Goal: Task Accomplishment & Management: Use online tool/utility

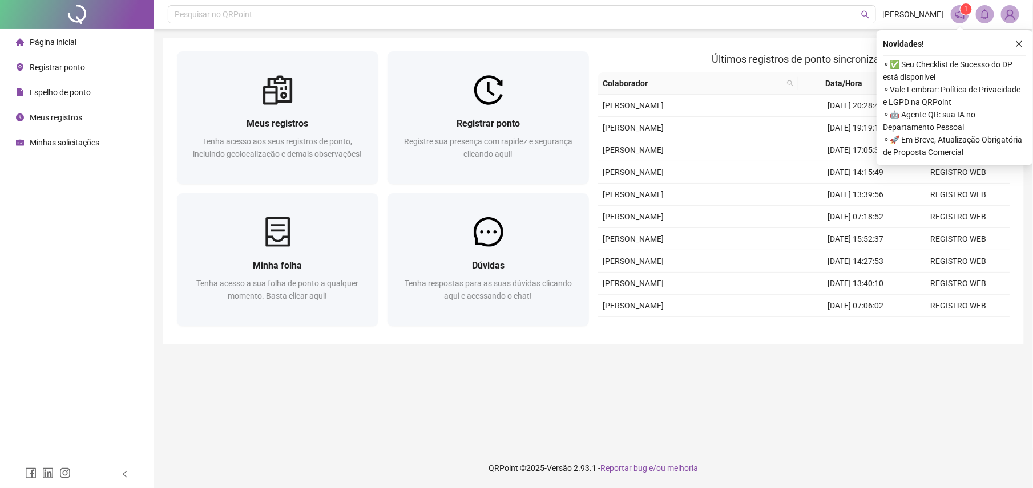
click at [452, 108] on div "Registrar ponto Registre sua presença com rapidez e segurança clicando aqui!" at bounding box center [487, 144] width 201 height 79
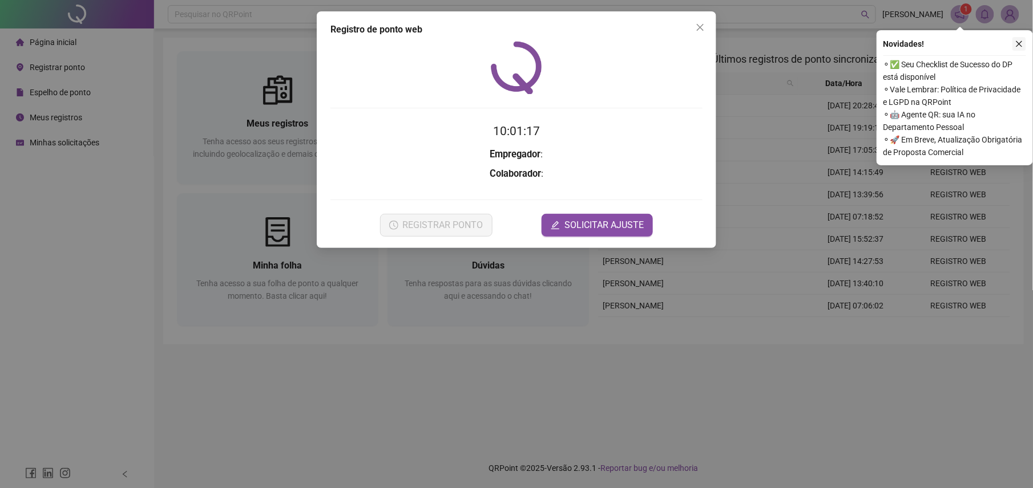
click at [1014, 46] on button "button" at bounding box center [1019, 44] width 14 height 14
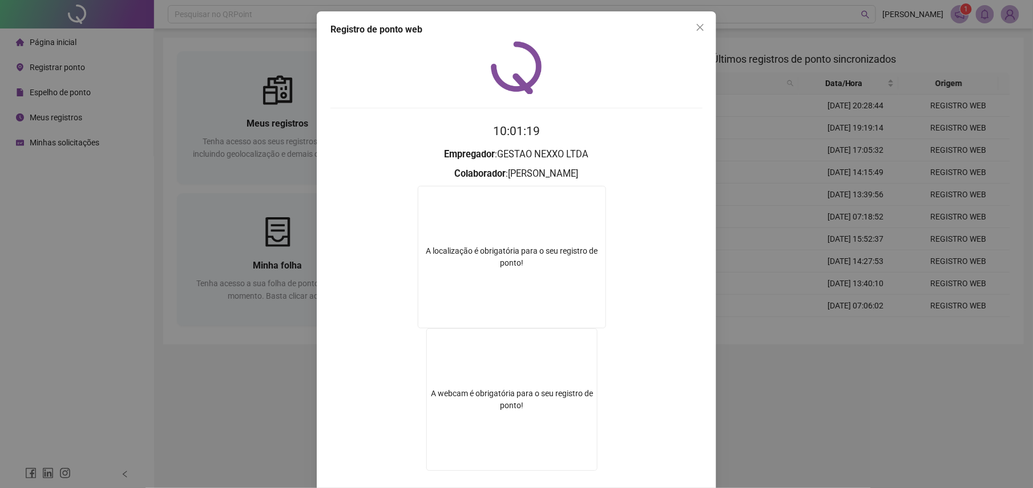
click at [240, 402] on div "Registro de ponto web 10:01:19 Empregador : GESTAO NEXXO LTDA Colaborador : [PE…" at bounding box center [516, 244] width 1033 height 488
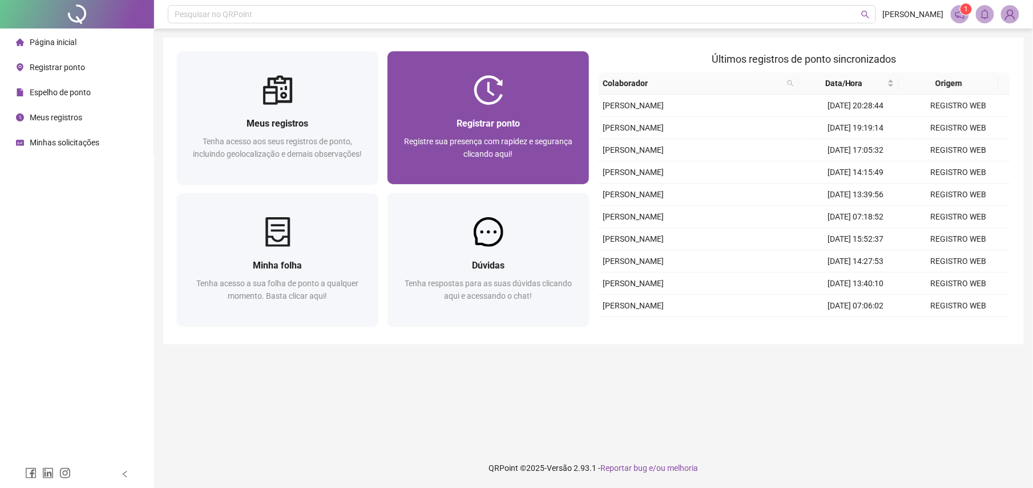
click at [479, 63] on div "Registrar ponto Registre sua presença com rapidez e segurança clicando aqui!" at bounding box center [487, 117] width 201 height 133
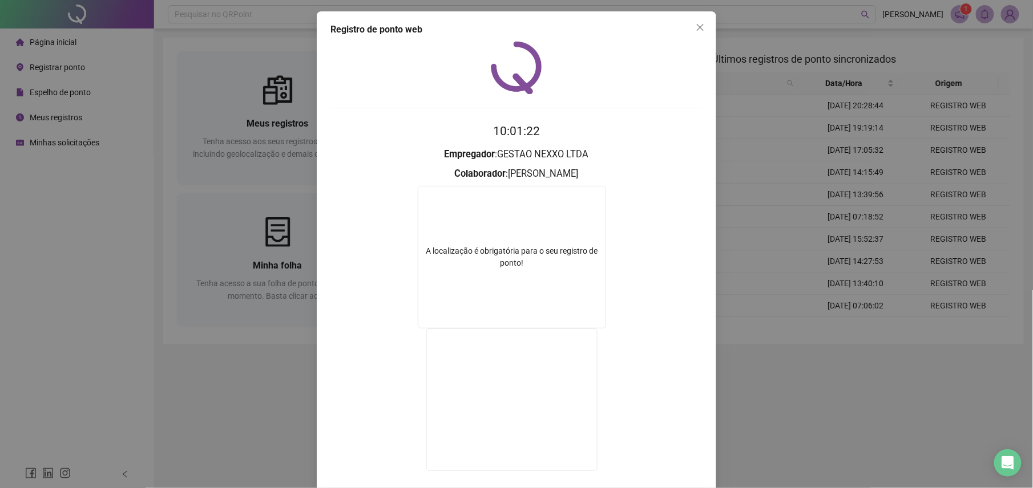
scroll to position [62, 0]
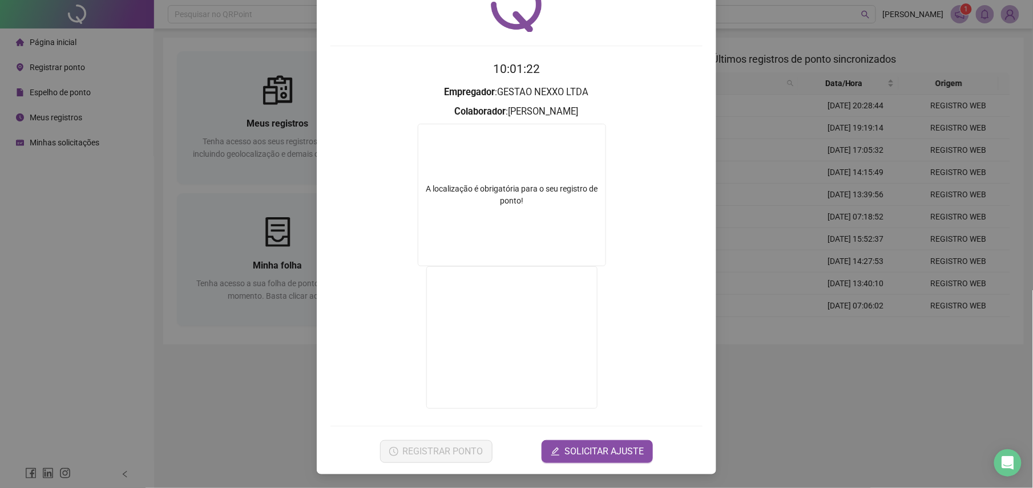
click at [209, 375] on div "Registro de ponto web 10:01:22 Empregador : GESTAO NEXXO LTDA Colaborador : [PE…" at bounding box center [516, 244] width 1033 height 488
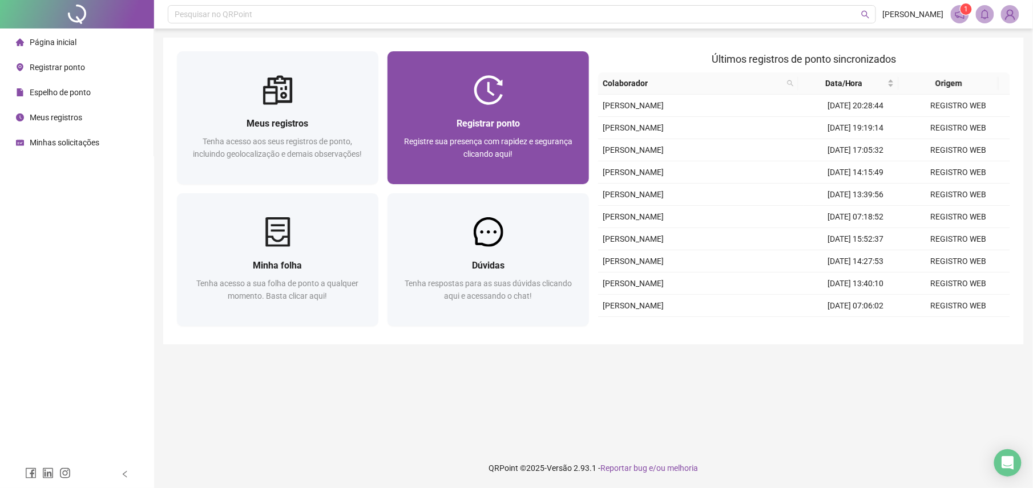
click at [518, 83] on div at bounding box center [487, 90] width 201 height 30
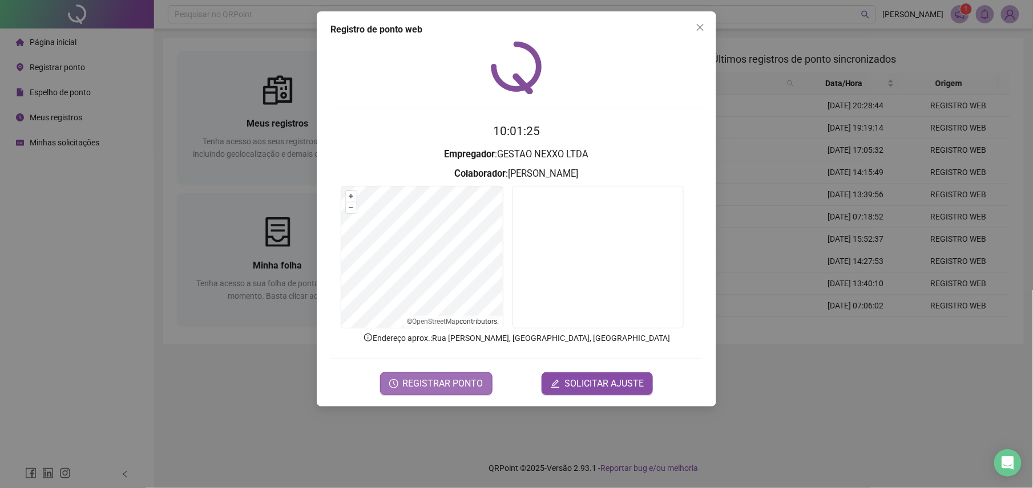
click at [425, 389] on span "REGISTRAR PONTO" at bounding box center [443, 384] width 80 height 14
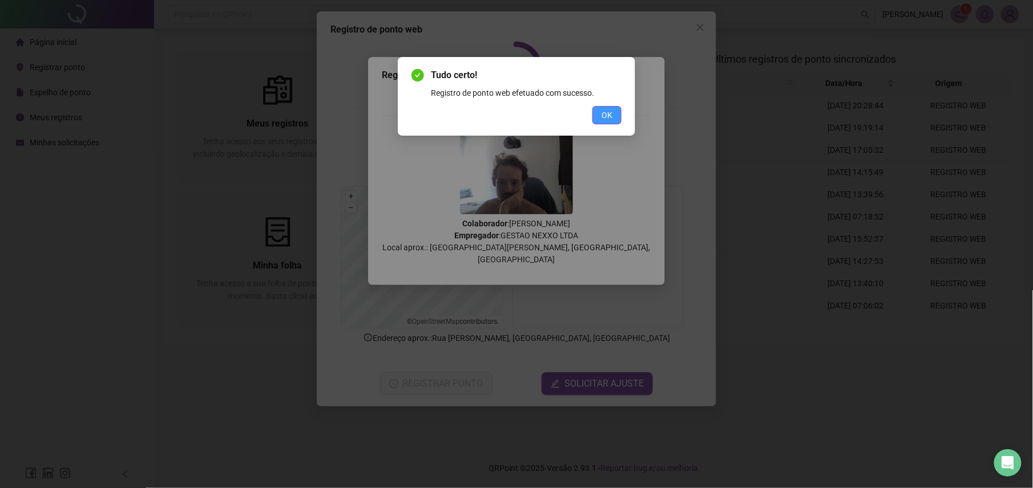
click at [601, 108] on button "OK" at bounding box center [606, 115] width 29 height 18
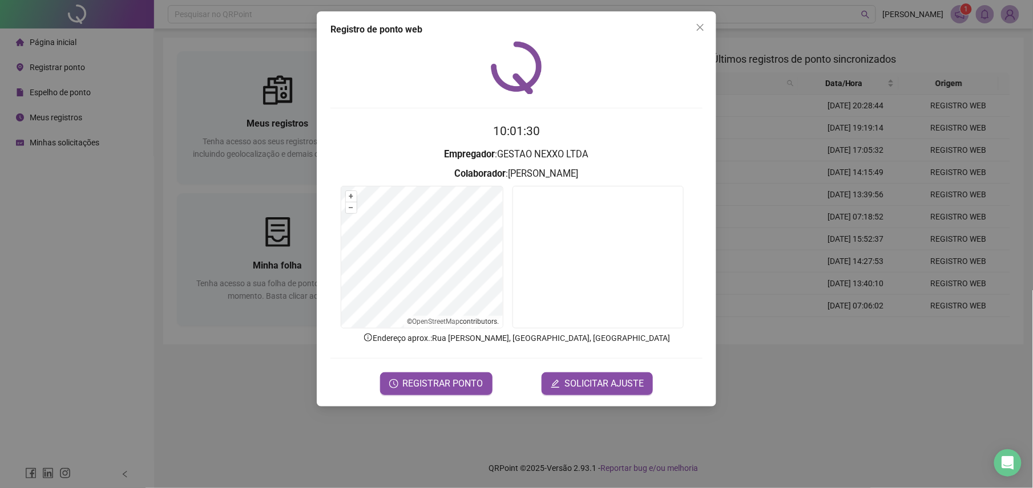
click at [695, 29] on span "Close" at bounding box center [700, 27] width 18 height 9
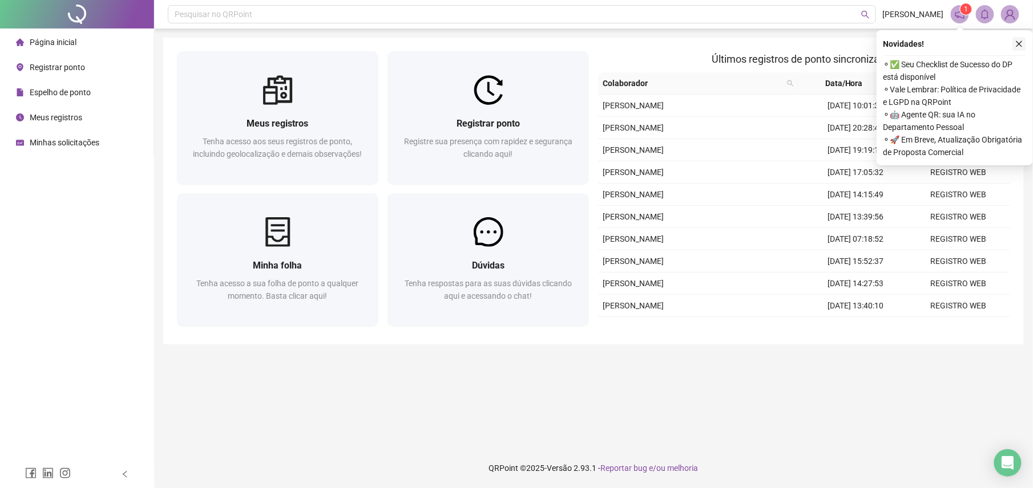
click at [1018, 43] on icon "close" at bounding box center [1019, 44] width 8 height 8
click at [1014, 42] on button "button" at bounding box center [1019, 44] width 14 height 14
